Goal: Find specific page/section: Find specific page/section

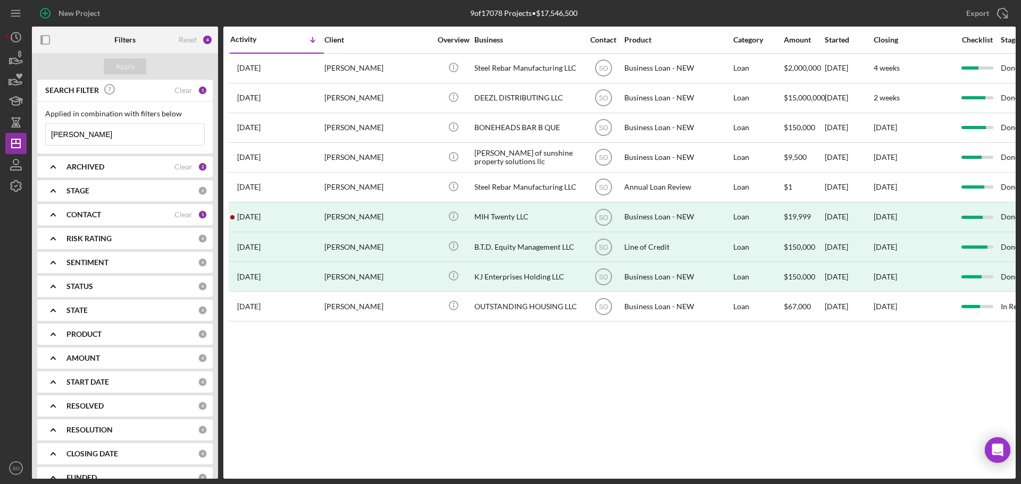
drag, startPoint x: 139, startPoint y: 140, endPoint x: 35, endPoint y: 144, distance: 104.8
click at [35, 144] on div "SEARCH FILTER Clear 1 Applied in combination with filters below [PERSON_NAME] I…" at bounding box center [125, 279] width 186 height 399
click at [7, 59] on icon "button" at bounding box center [16, 58] width 27 height 27
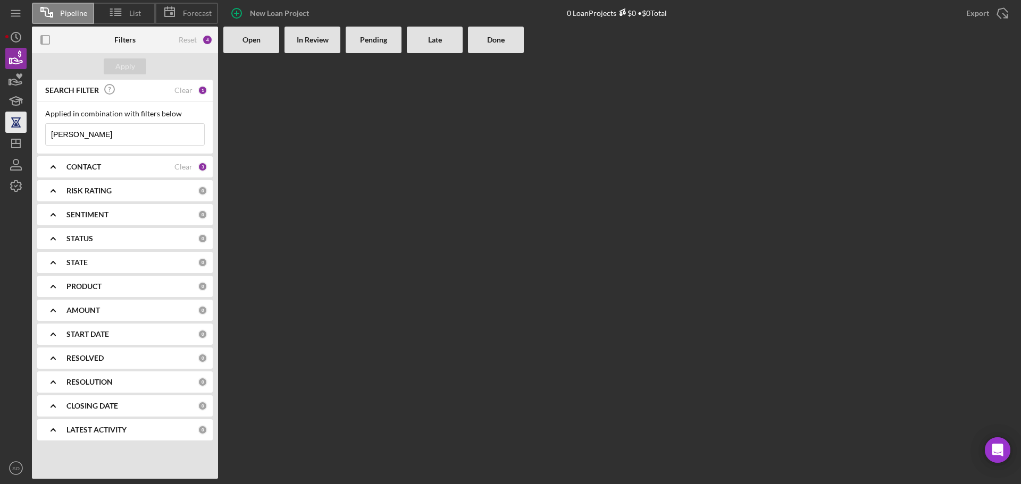
drag, startPoint x: 85, startPoint y: 135, endPoint x: 5, endPoint y: 129, distance: 79.9
click at [11, 135] on div "Pipeline List Forecast New Loan Project 0 Loan Projects $0 • $0 Total Export Ic…" at bounding box center [510, 239] width 1010 height 479
type input "[PERSON_NAME]"
